Goal: Transaction & Acquisition: Purchase product/service

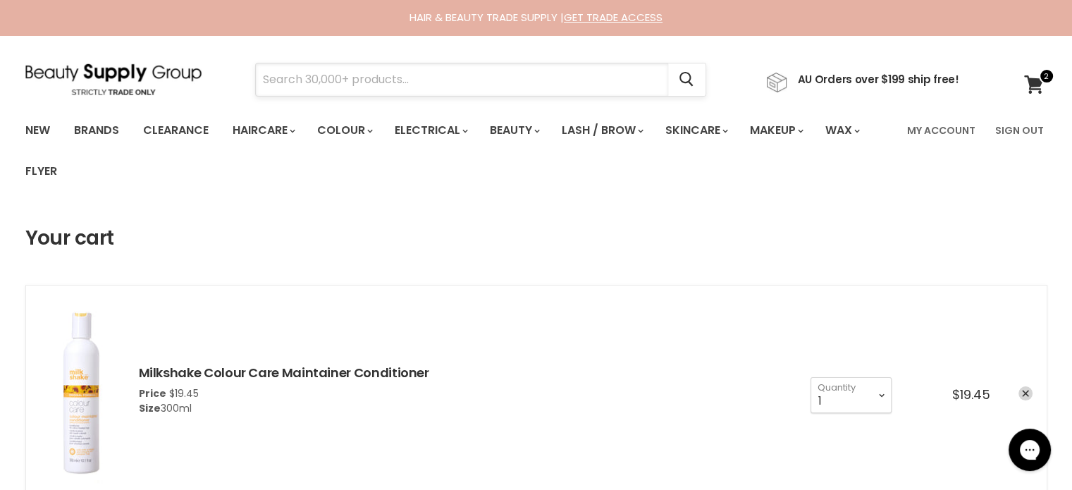
paste input "Fanola Nourishing Restructuring Serum Fluid Crystals 100ml"
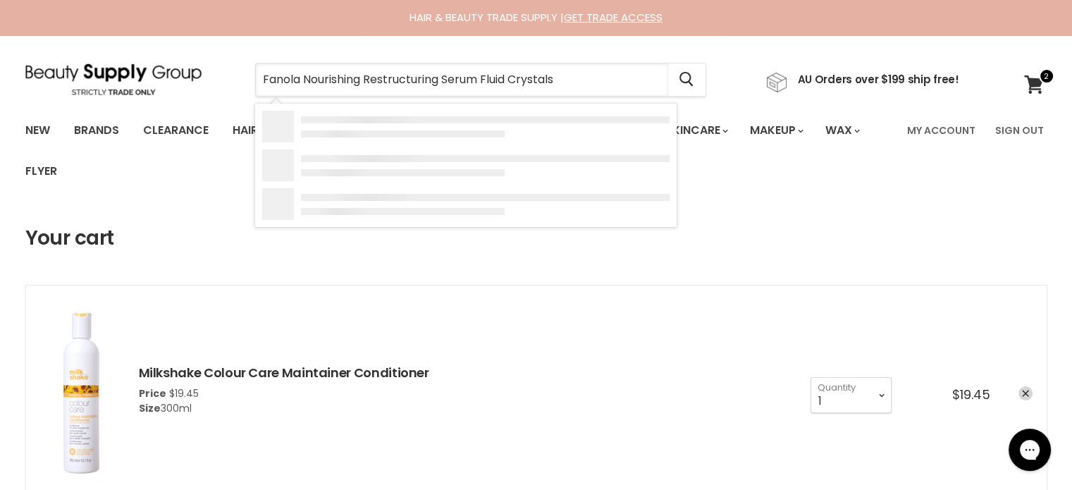
type input "Fanola Nourishing Restructuring Serum Fluid Crystals"
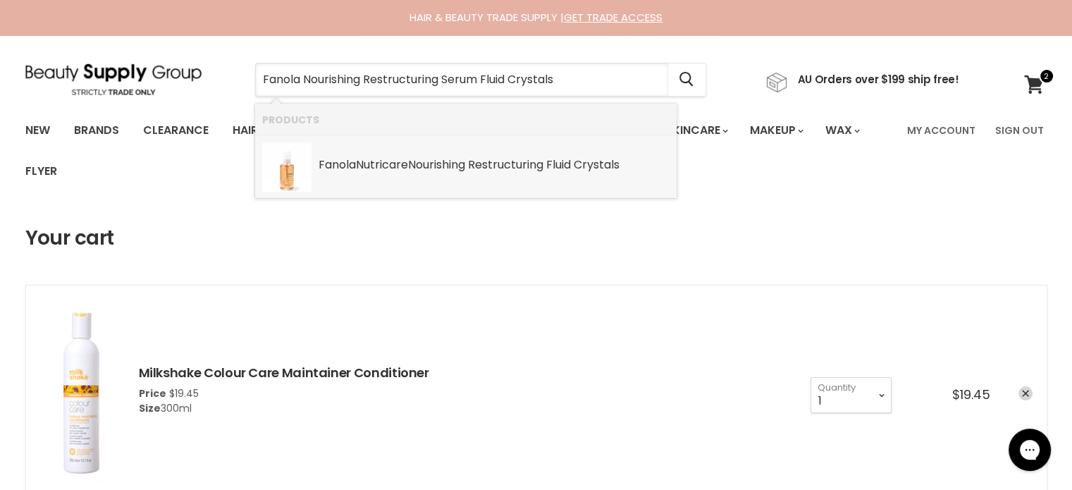
click at [414, 159] on b "Nourishing" at bounding box center [436, 164] width 57 height 16
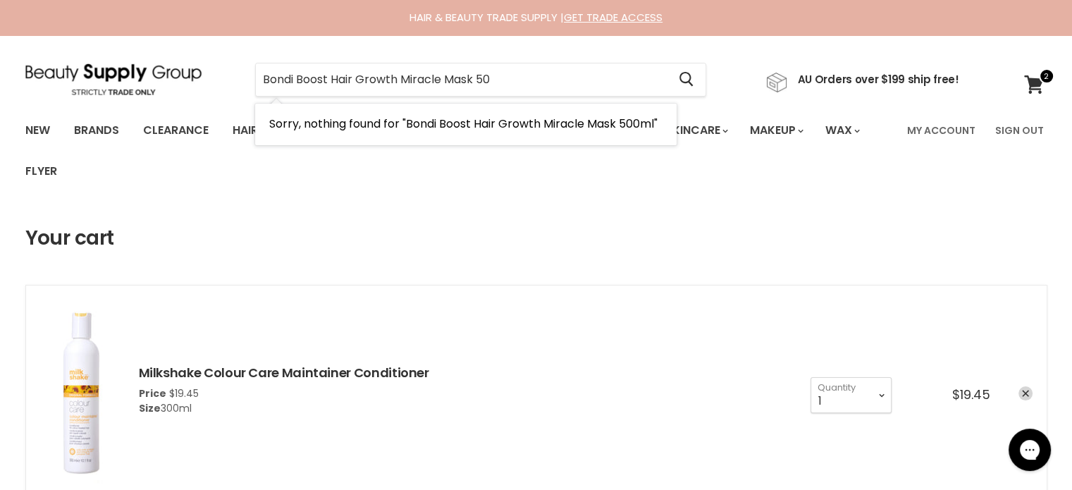
type input "Bondi Boost Hair Growth Miracle Mask 5"
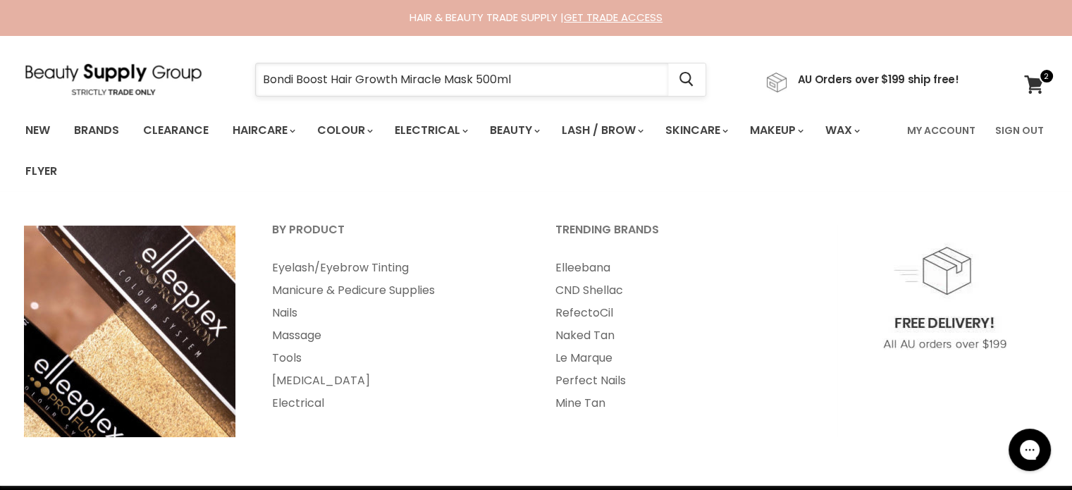
click at [514, 75] on input "Bondi Boost Hair Growth Miracle Mask 500ml" at bounding box center [462, 79] width 412 height 32
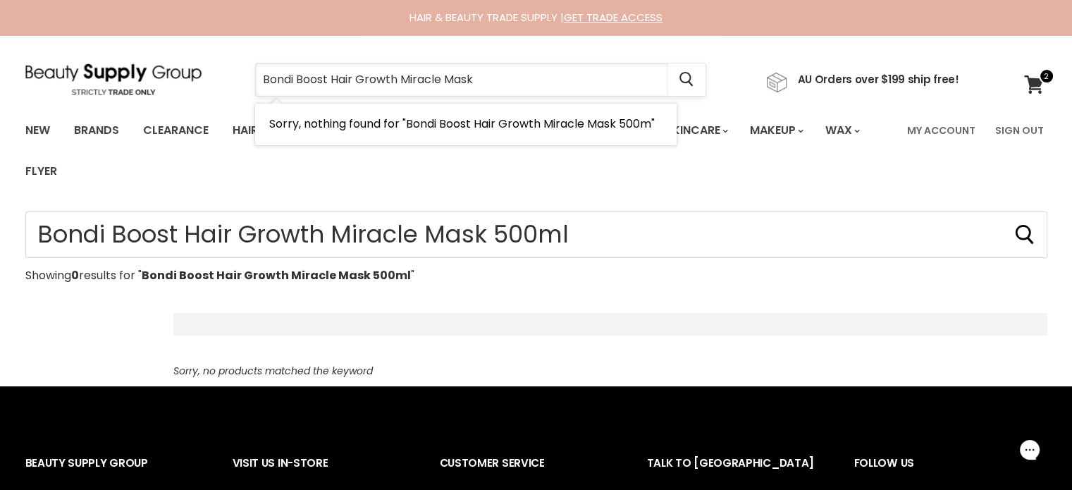
type input "Bondi Boost Hair Growth Miracle Mask"
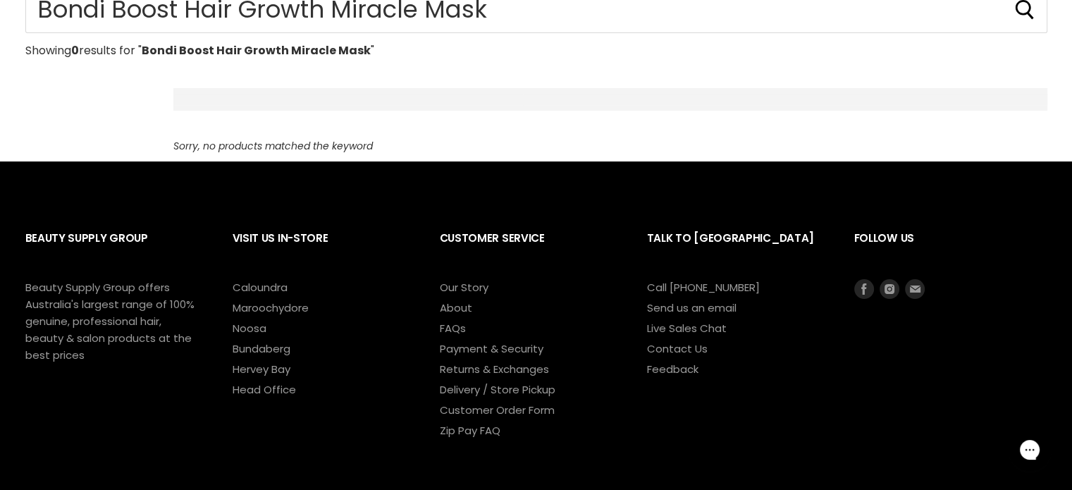
scroll to position [70, 0]
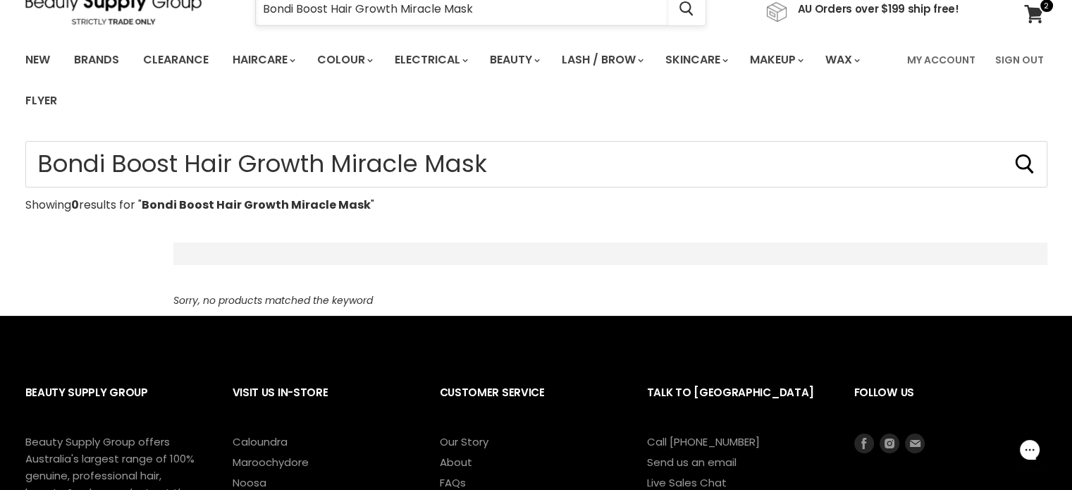
click at [505, 5] on input "Bondi Boost Hair Growth Miracle Mask" at bounding box center [462, 9] width 412 height 32
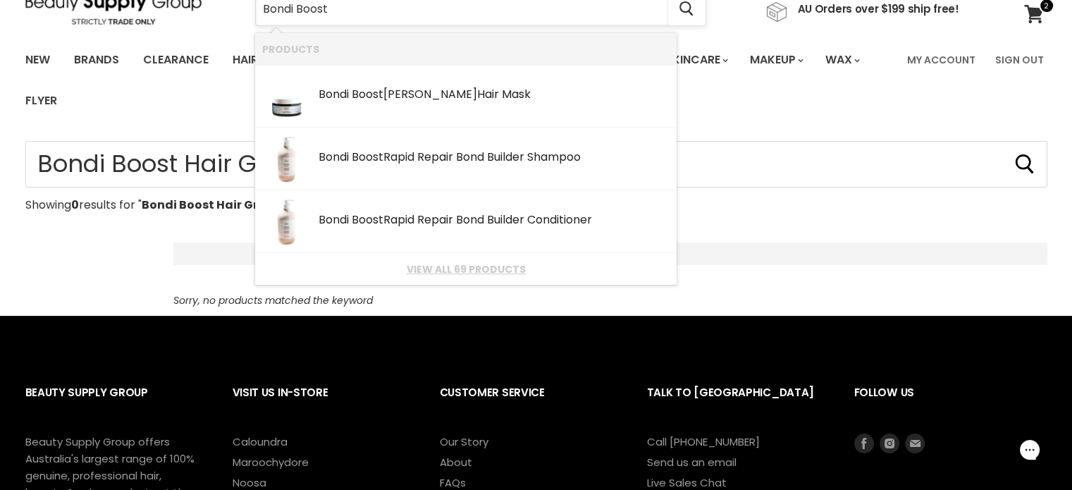
type input "Bondi Boost"
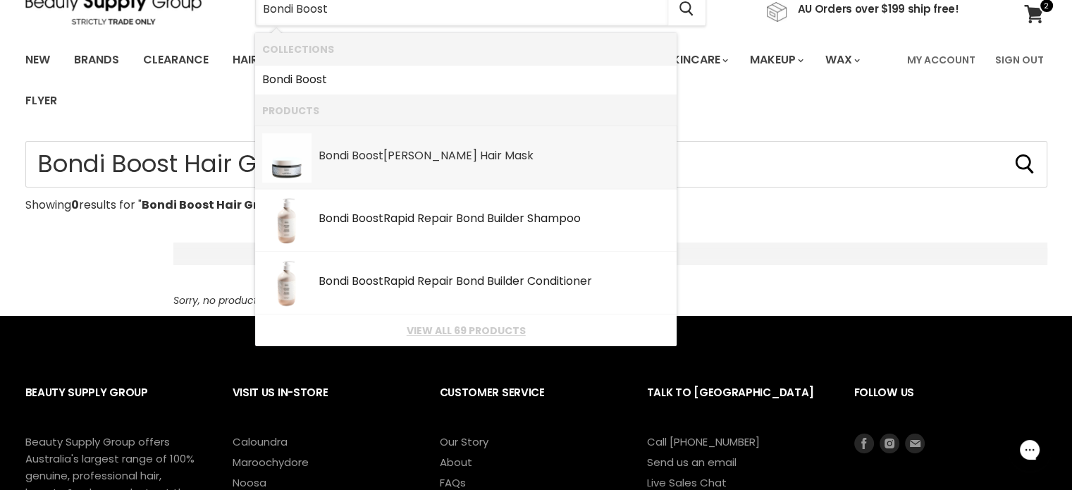
click at [461, 164] on link "Bondi Boost HG Miracle Hair Mask SKU: 810105633153 Bondi Boost" at bounding box center [465, 157] width 407 height 49
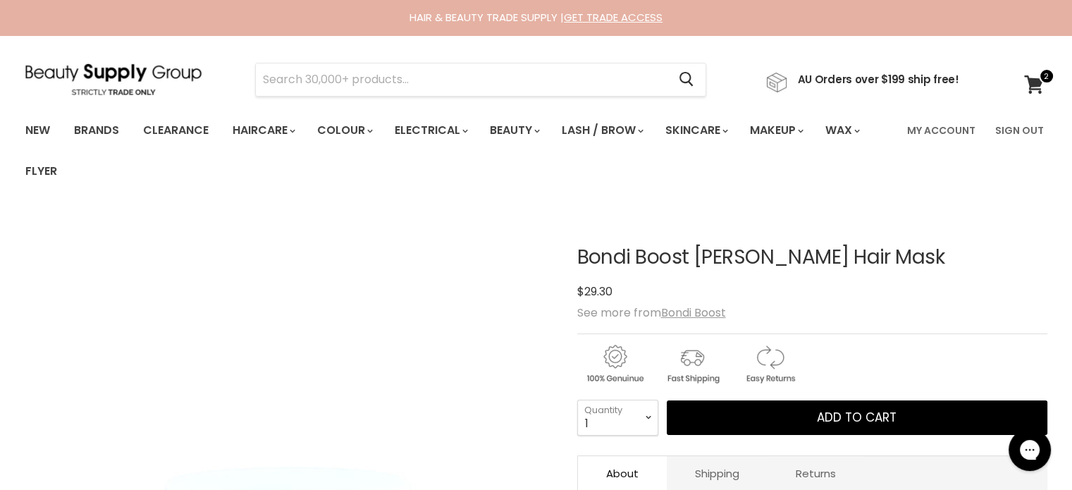
click at [360, 58] on section "Menu Cancel" at bounding box center [536, 72] width 1057 height 75
paste input "Bondi Boost Hair Growth Miracle Mask 500ml"
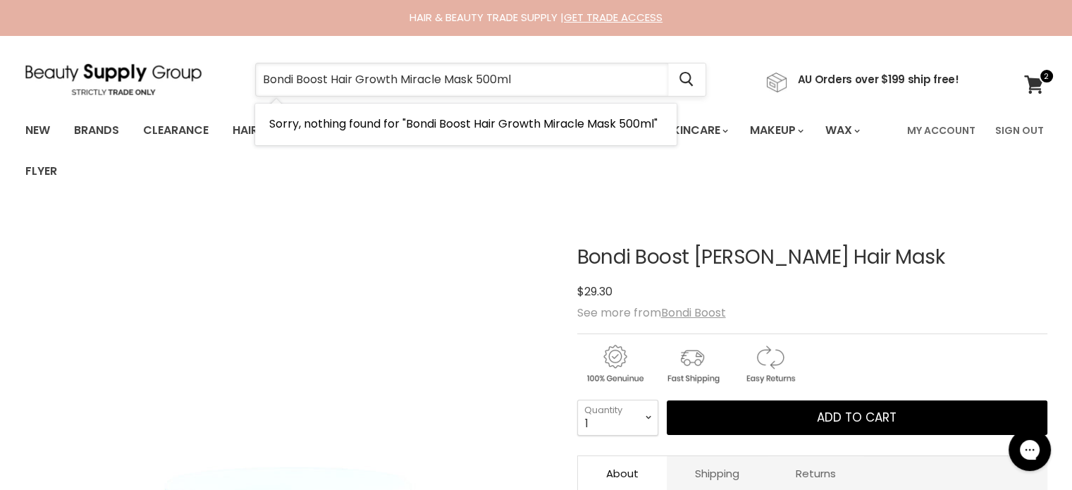
click at [401, 75] on input "Bondi Boost Hair Growth Miracle Mask 500ml" at bounding box center [462, 79] width 412 height 32
click at [515, 77] on input "Bondi Boost [PERSON_NAME] Mask 500ml" at bounding box center [462, 79] width 412 height 32
click at [351, 78] on input "Bondi Boost HG Miracle Mask 500ml" at bounding box center [462, 79] width 412 height 32
click at [468, 66] on input "Bondi Boost Miracle Mask 500ml" at bounding box center [462, 79] width 412 height 32
type input "Bondi Boost Miracle Mask"
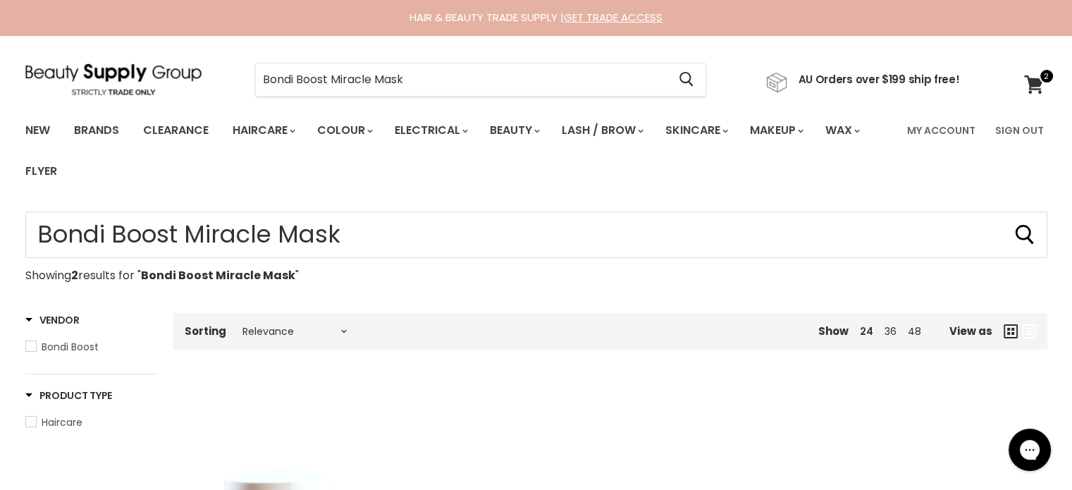
scroll to position [352, 0]
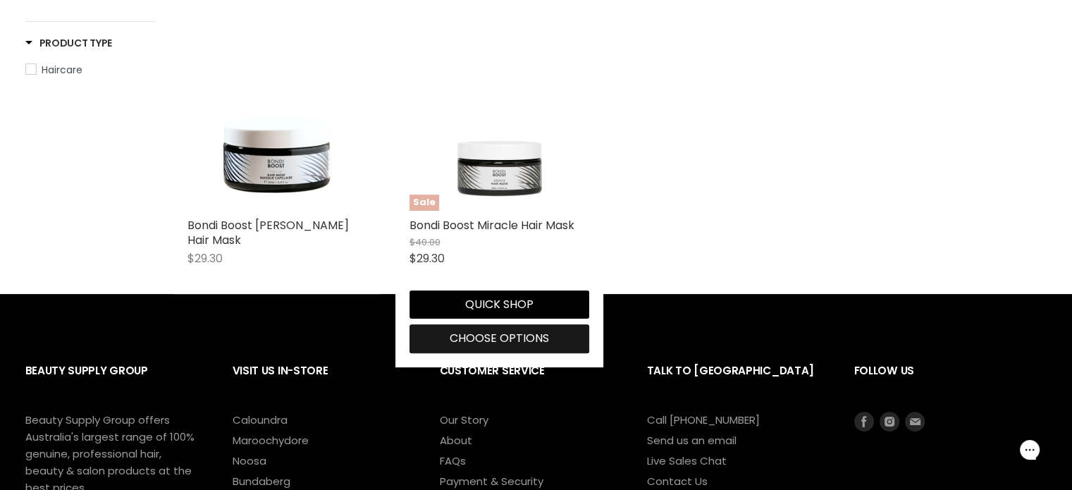
click at [488, 341] on span "Choose options" at bounding box center [499, 338] width 99 height 16
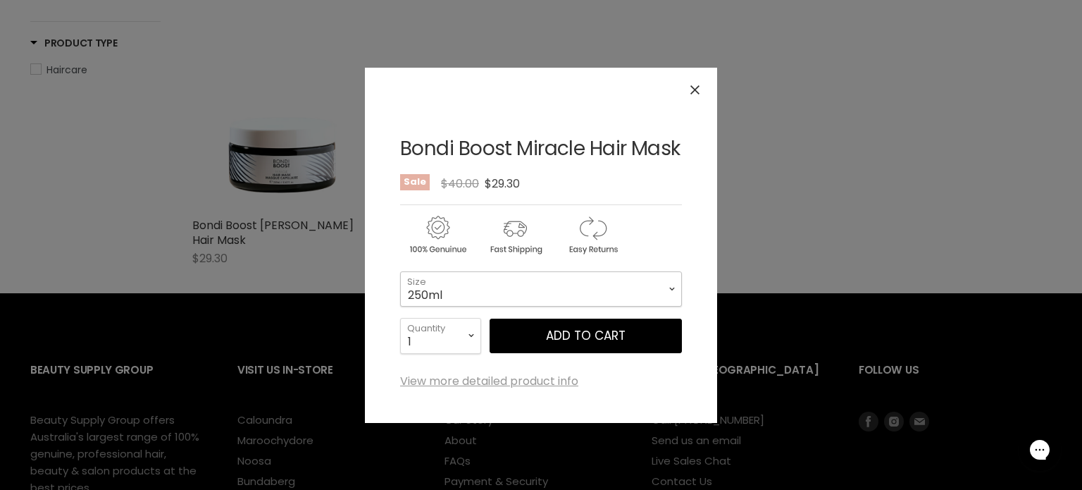
click at [514, 291] on select "250ml" at bounding box center [541, 288] width 282 height 35
click at [514, 298] on select "250ml" at bounding box center [541, 288] width 282 height 35
click at [696, 92] on icon "Close" at bounding box center [695, 89] width 9 height 9
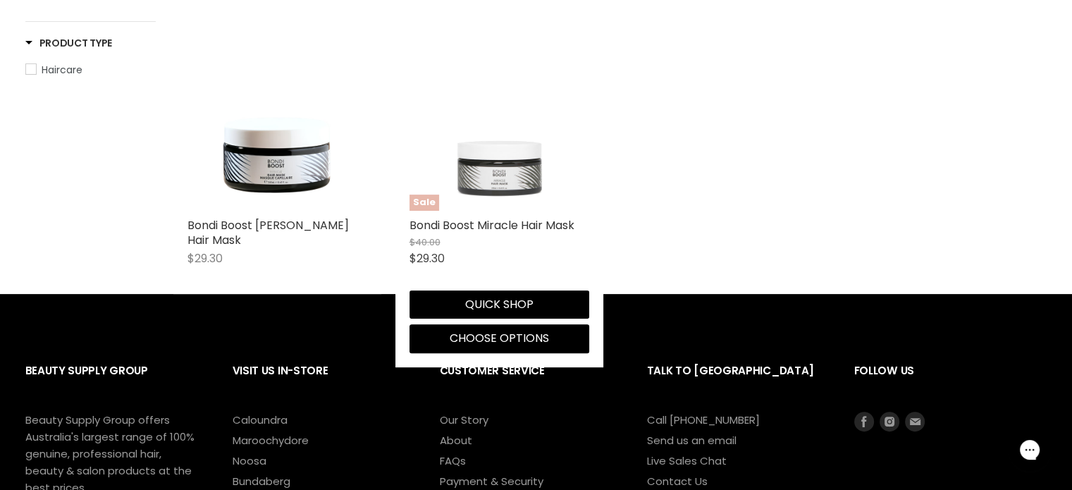
click at [464, 199] on img "Main content" at bounding box center [499, 121] width 180 height 180
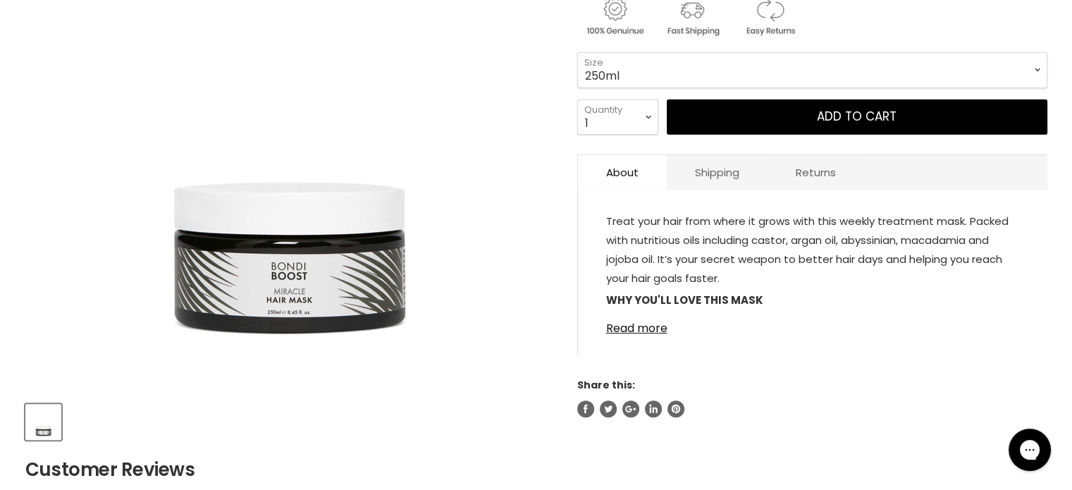
scroll to position [352, 0]
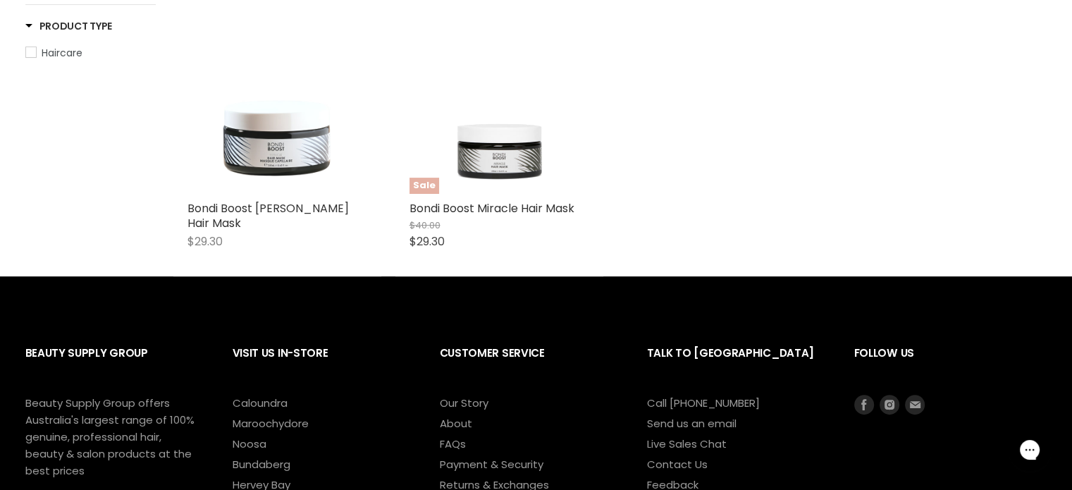
click at [326, 142] on img "Main content" at bounding box center [277, 104] width 180 height 180
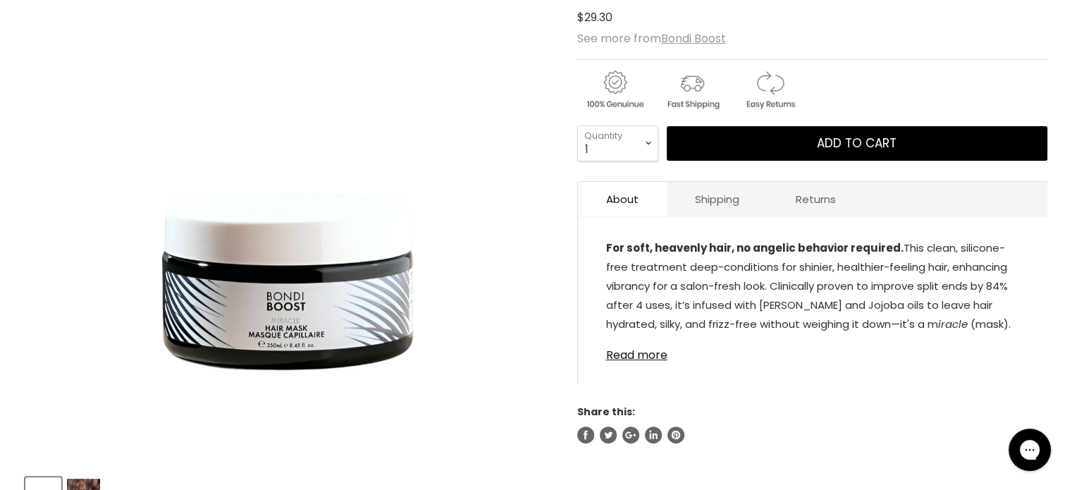
scroll to position [282, 0]
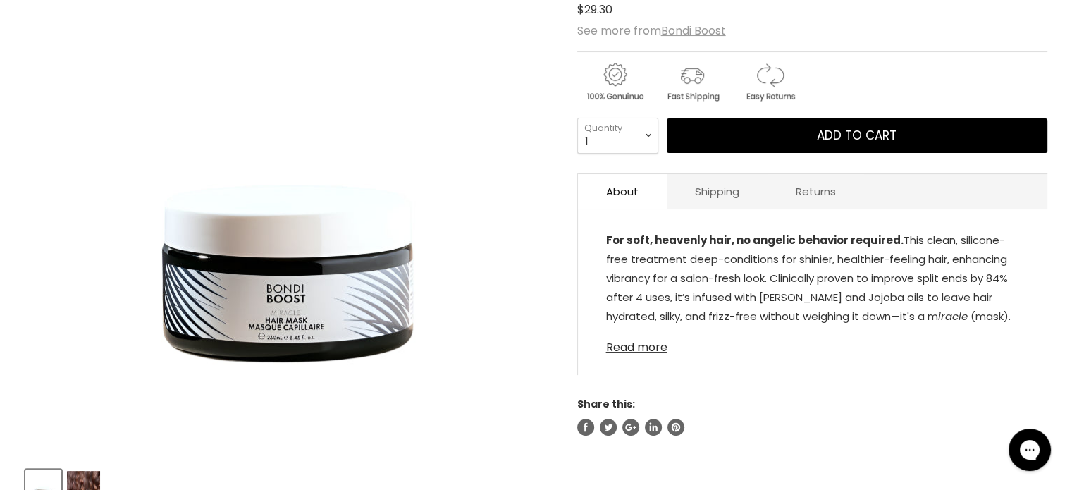
click at [651, 346] on link "Read more" at bounding box center [812, 343] width 413 height 21
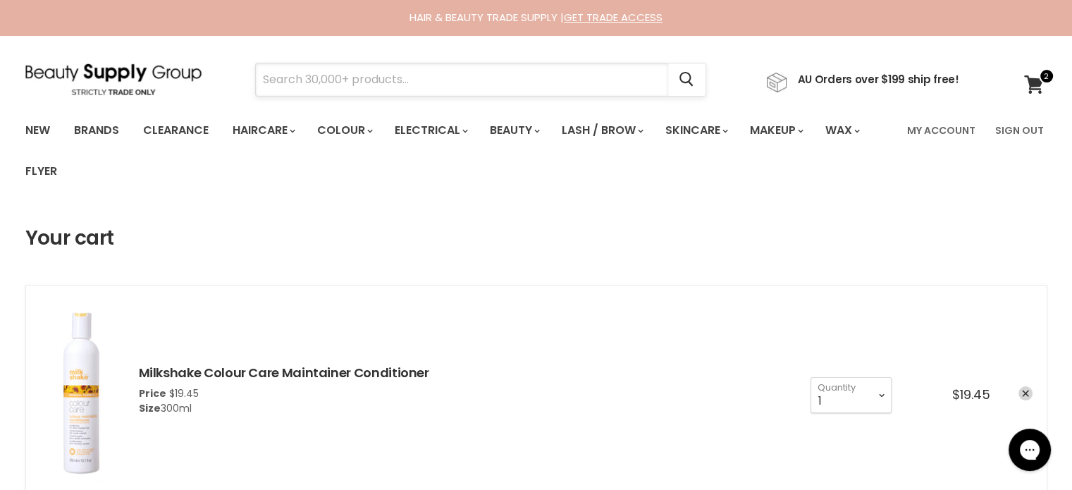
paste input "Milkshake Medium Hold Hairspray"
type input "Milkshake Medium Hold Hairspray"
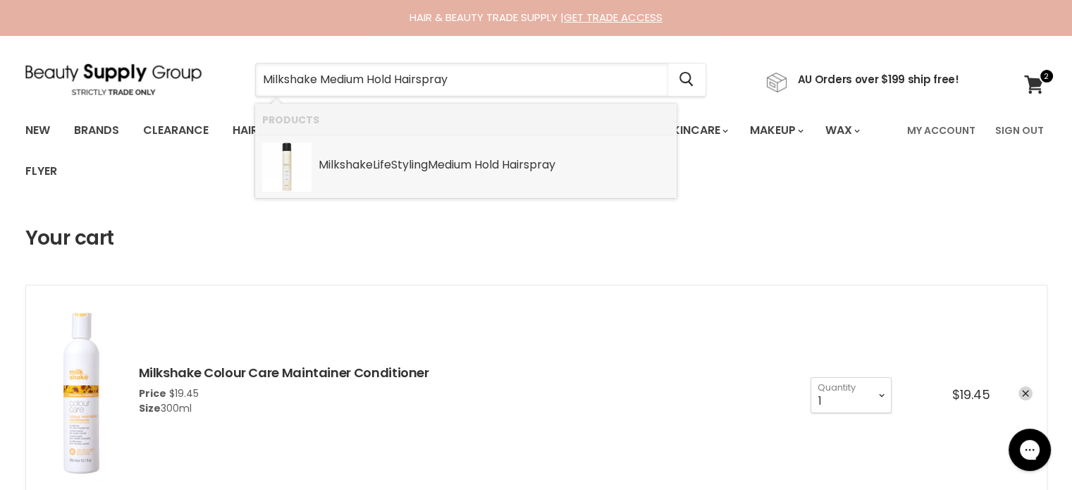
click at [409, 166] on div "Milkshake LifeStyling Medium Hold Hairspray" at bounding box center [494, 166] width 351 height 15
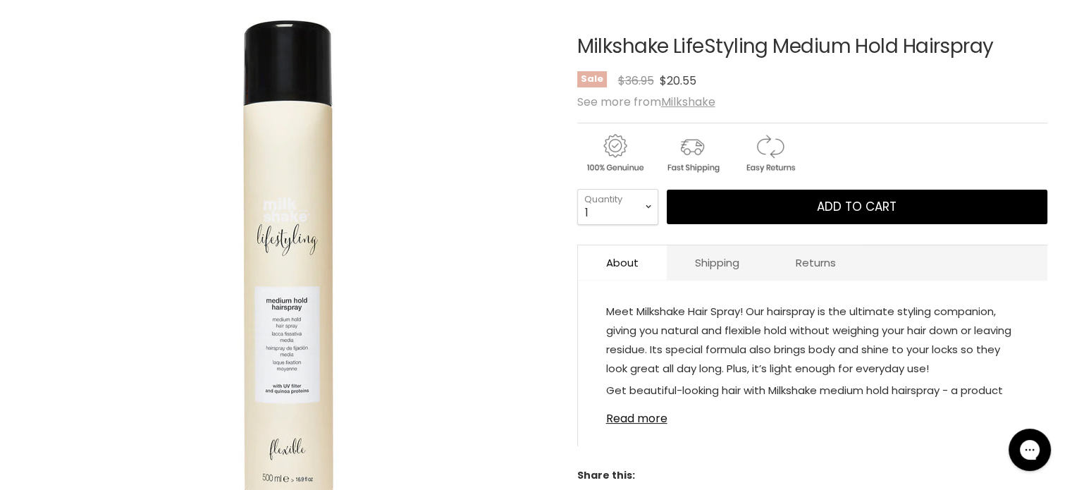
scroll to position [211, 0]
